Goal: Navigation & Orientation: Find specific page/section

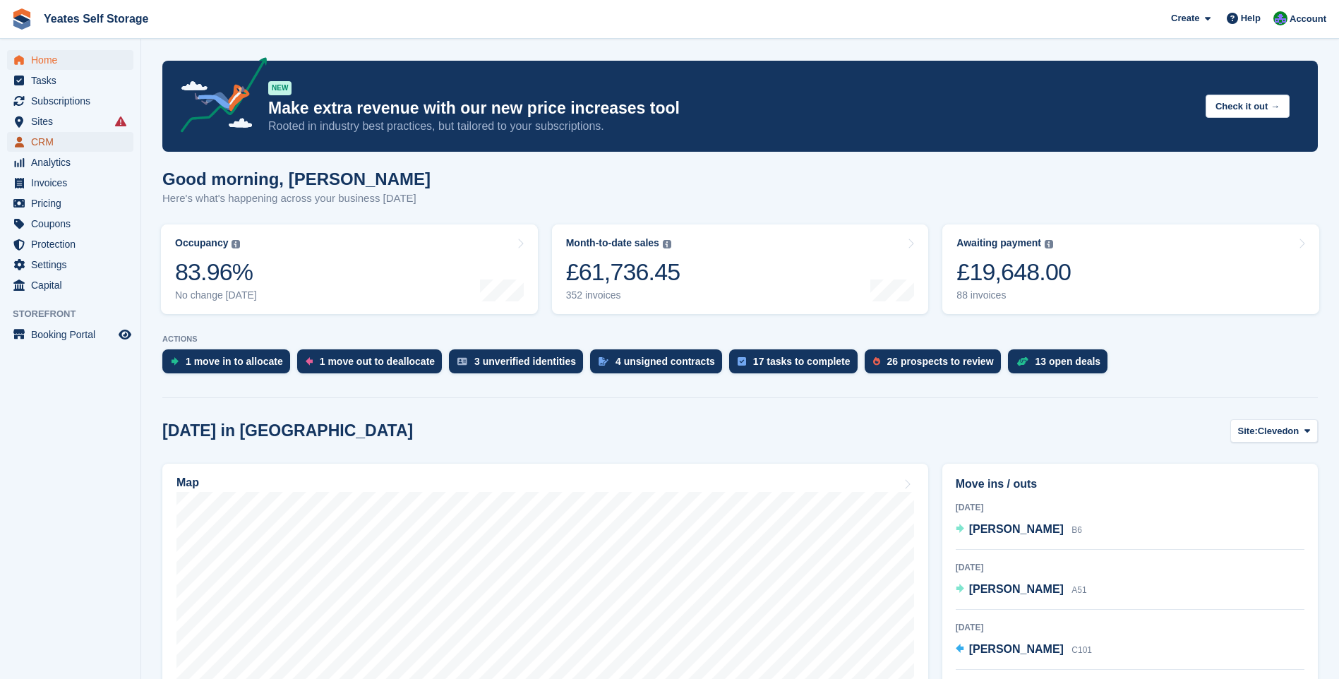
click at [52, 145] on span "CRM" at bounding box center [73, 142] width 85 height 20
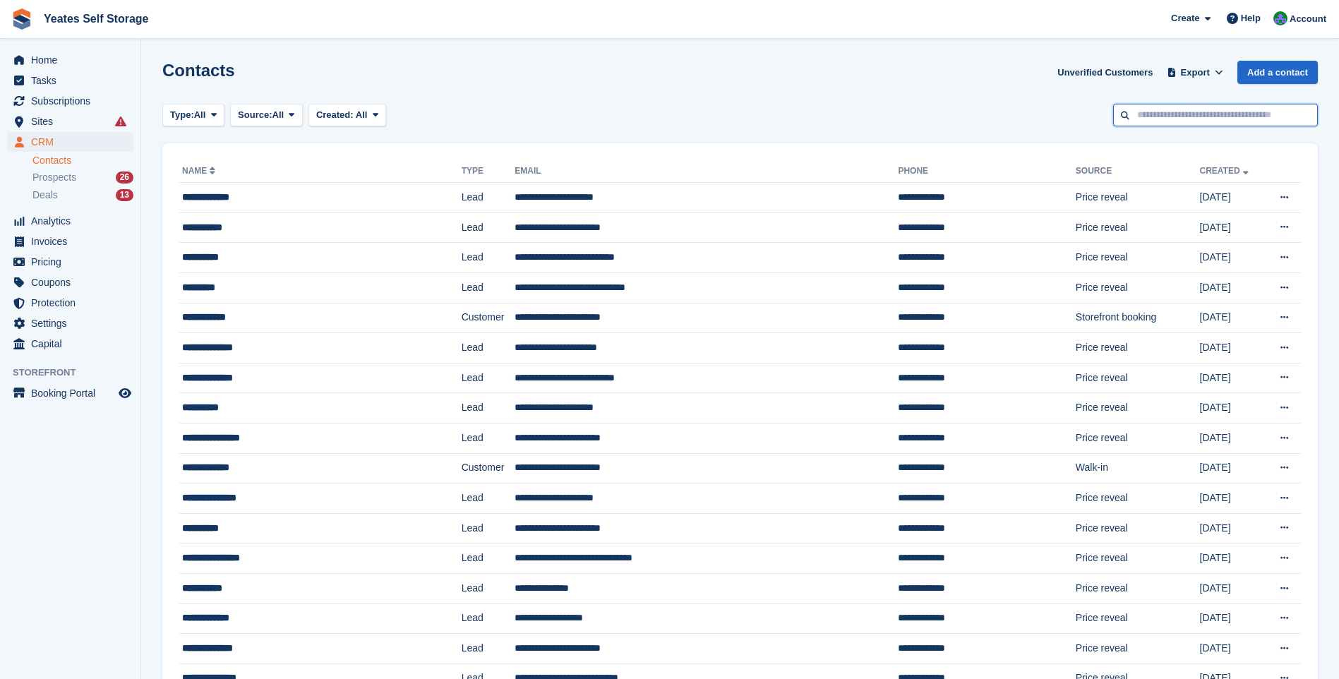
click at [1147, 116] on input "text" at bounding box center [1215, 115] width 205 height 23
click at [63, 59] on span "Home" at bounding box center [73, 60] width 85 height 20
